Goal: Task Accomplishment & Management: Manage account settings

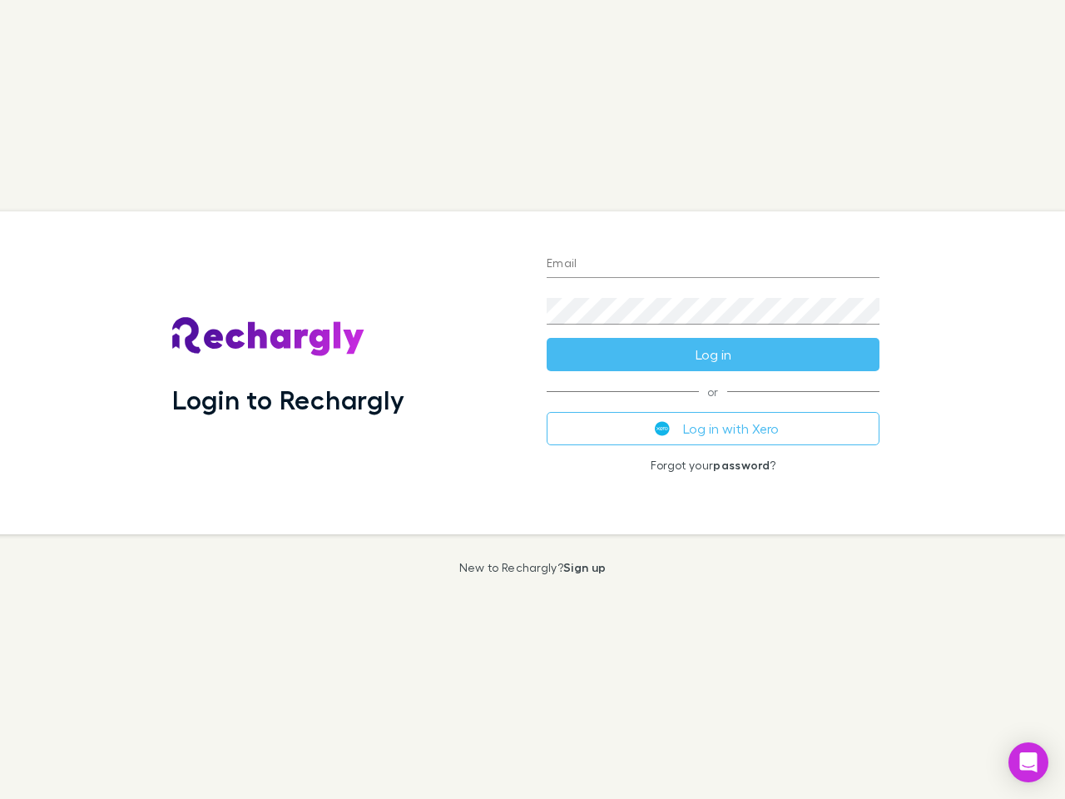
click at [533, 399] on div "Login to Rechargly" at bounding box center [346, 372] width 375 height 323
click at [713, 265] on input "Email" at bounding box center [713, 264] width 333 height 27
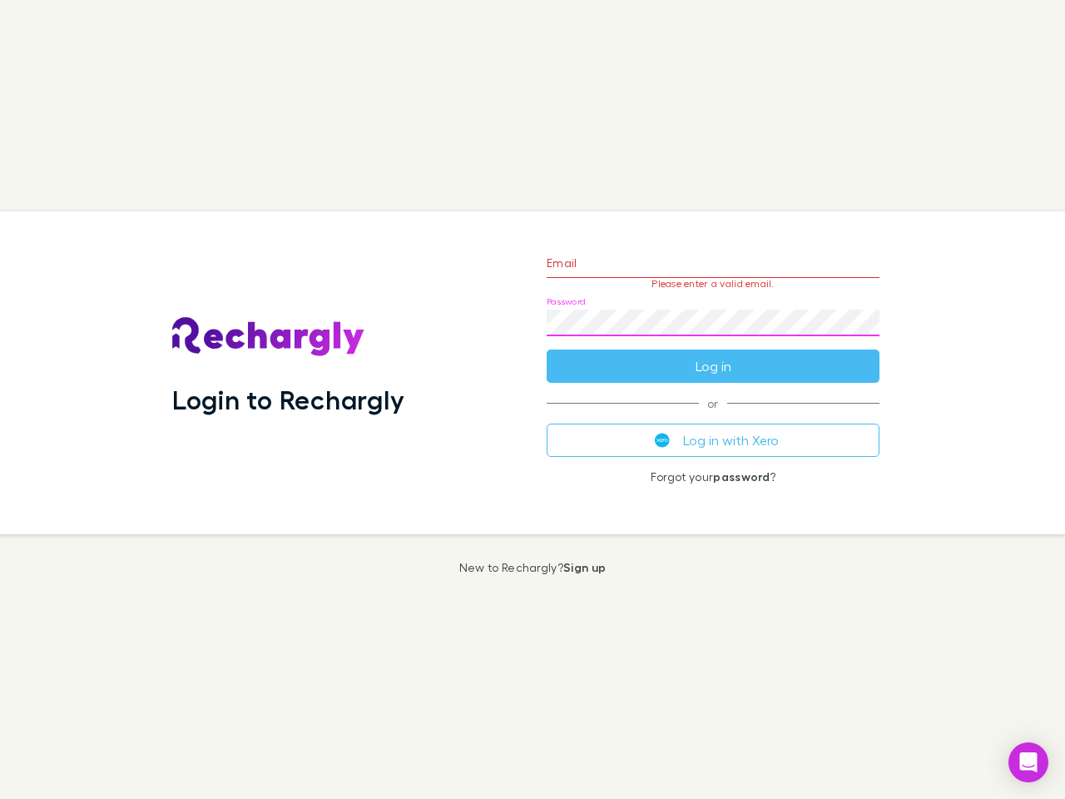
click at [713, 355] on form "Email Please enter a valid email. Password Log in" at bounding box center [713, 310] width 333 height 145
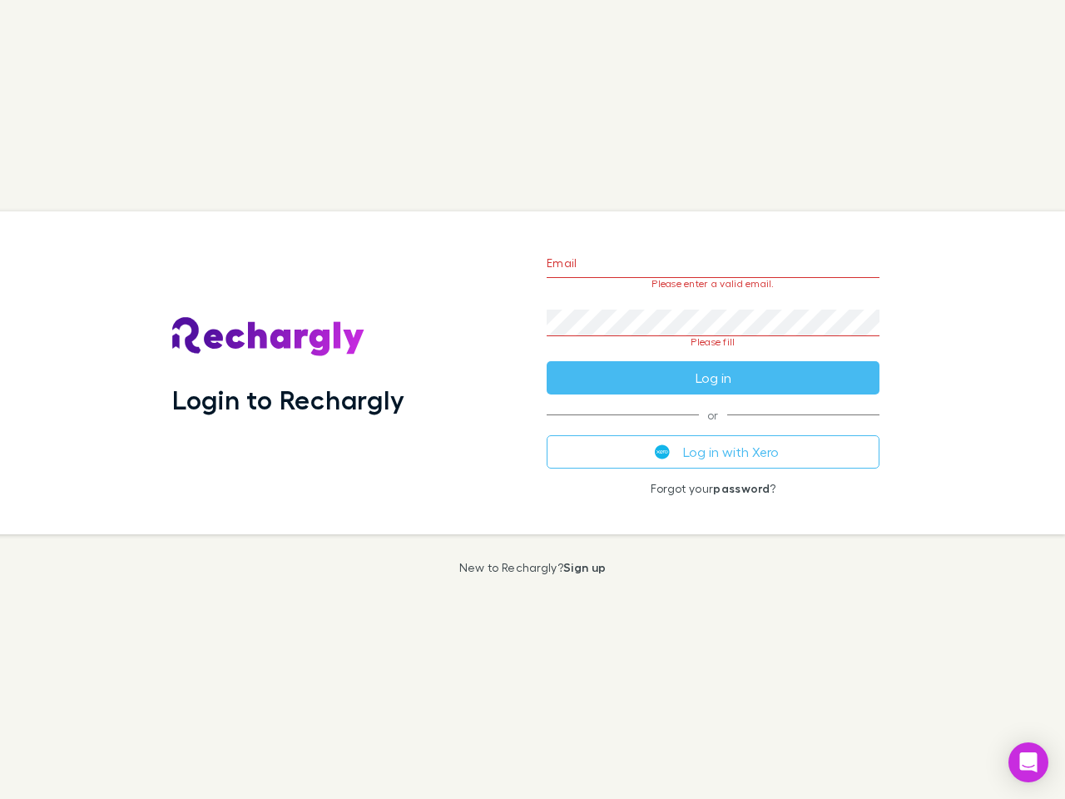
click at [713, 429] on div "Email Please enter a valid email. Password Please fill Log in or Log in with Xe…" at bounding box center [713, 372] width 360 height 323
click at [1029, 762] on icon "Open Intercom Messenger" at bounding box center [1028, 762] width 17 height 20
